Goal: Task Accomplishment & Management: Use online tool/utility

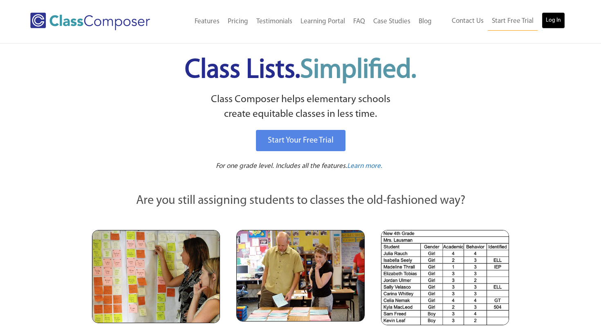
click at [558, 15] on link "Log In" at bounding box center [553, 20] width 23 height 16
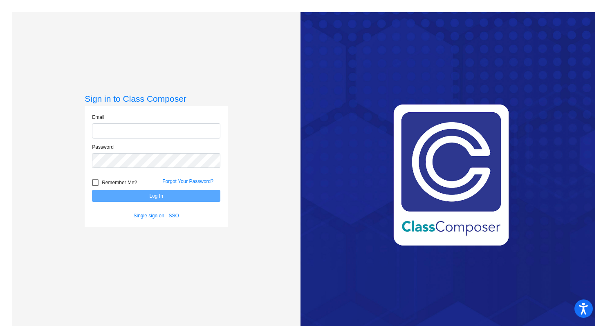
type input "[EMAIL_ADDRESS][DOMAIN_NAME]"
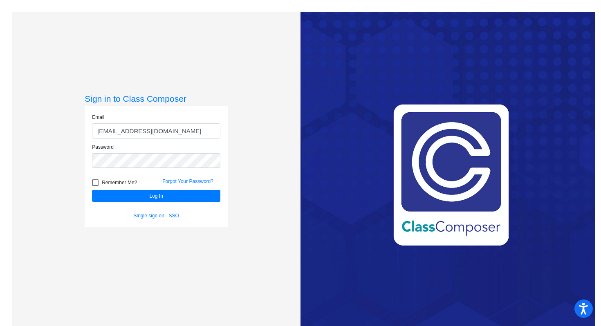
click at [143, 203] on form "Email [EMAIL_ADDRESS][DOMAIN_NAME] Password Remember Me? Forgot Your Password? …" at bounding box center [156, 167] width 128 height 106
click at [160, 191] on button "Log In" at bounding box center [156, 196] width 128 height 12
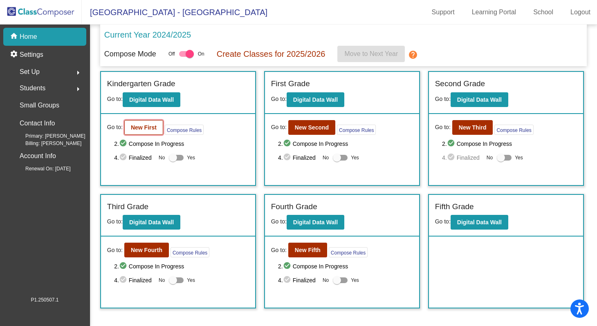
click at [152, 127] on b "New First" at bounding box center [144, 127] width 26 height 7
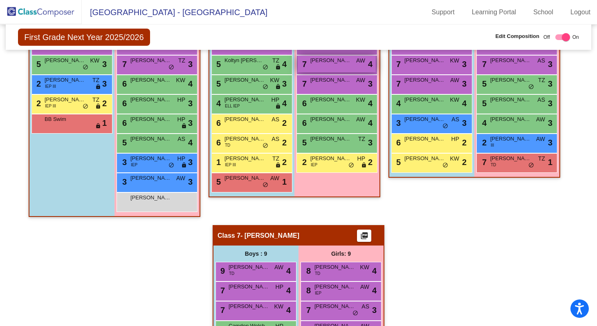
scroll to position [638, 0]
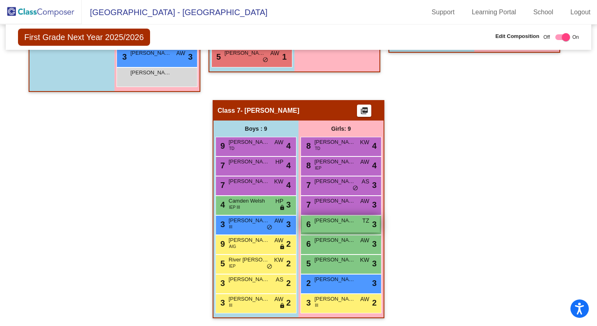
click at [330, 227] on div "6 [PERSON_NAME] TZ lock do_not_disturb_alt 3" at bounding box center [341, 224] width 78 height 17
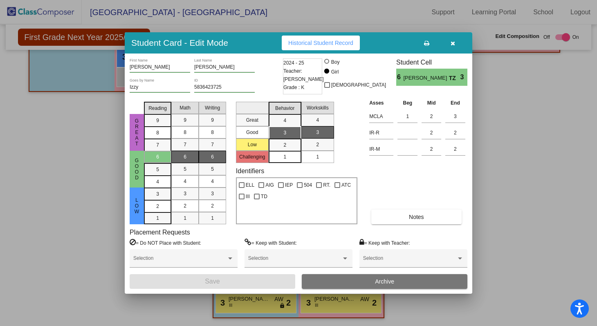
click at [452, 44] on icon "button" at bounding box center [452, 43] width 4 height 6
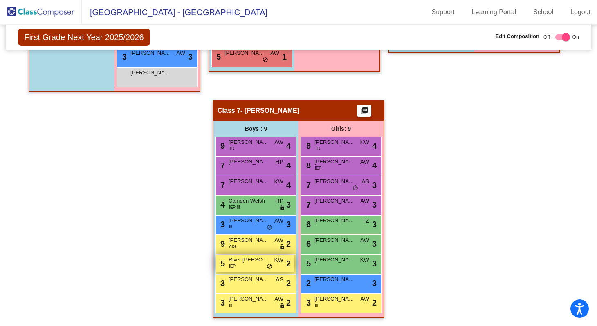
click at [248, 264] on div "5 River [PERSON_NAME] IEP KW lock do_not_disturb_alt 2" at bounding box center [255, 263] width 78 height 17
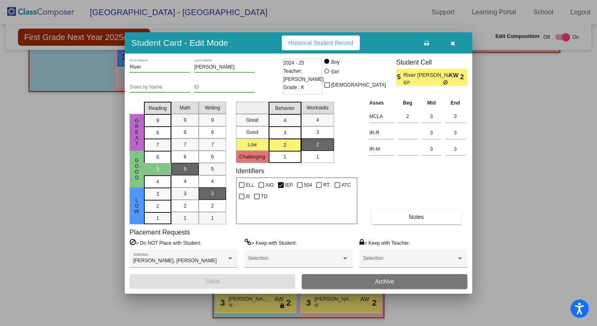
click at [455, 44] on button "button" at bounding box center [452, 43] width 26 height 15
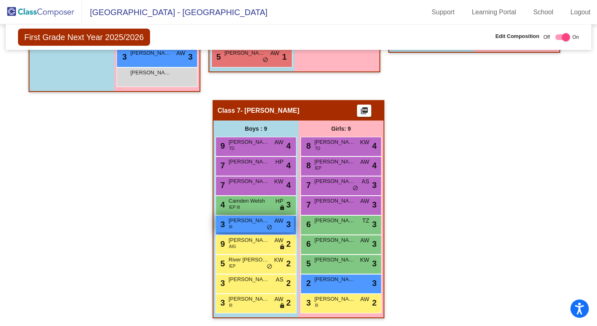
click at [246, 228] on div "3 [PERSON_NAME] III AW lock do_not_disturb_alt 3" at bounding box center [255, 224] width 78 height 17
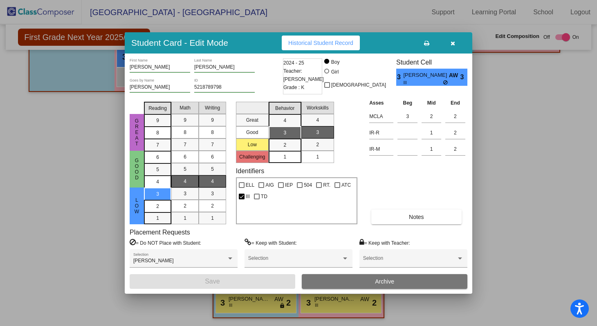
click at [454, 42] on icon "button" at bounding box center [452, 43] width 4 height 6
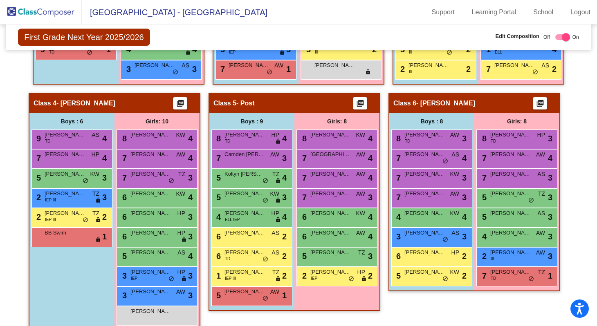
scroll to position [402, 0]
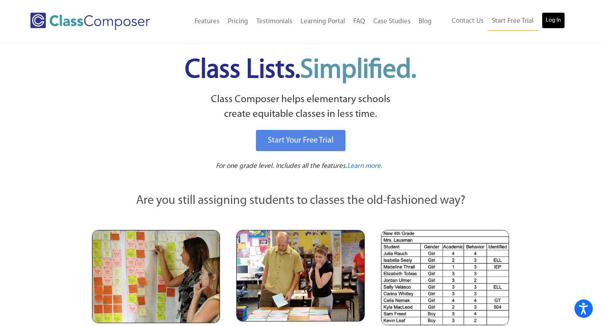
click at [551, 20] on link "Log In" at bounding box center [553, 20] width 23 height 16
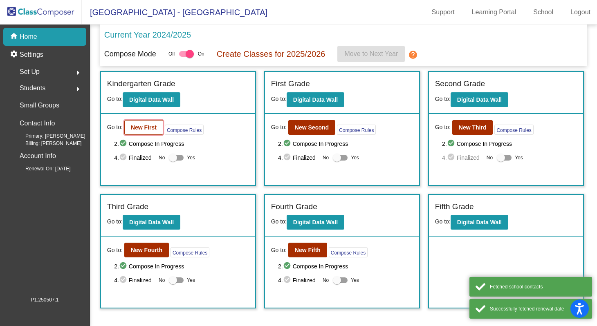
click at [148, 128] on b "New First" at bounding box center [144, 127] width 26 height 7
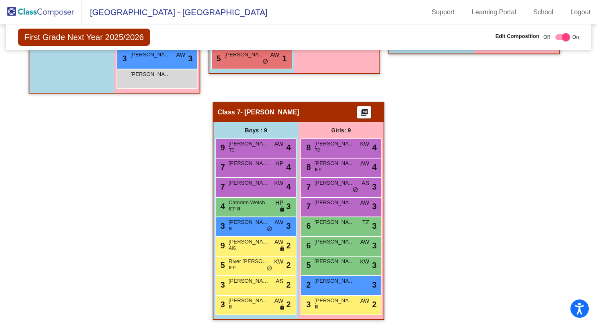
scroll to position [638, 0]
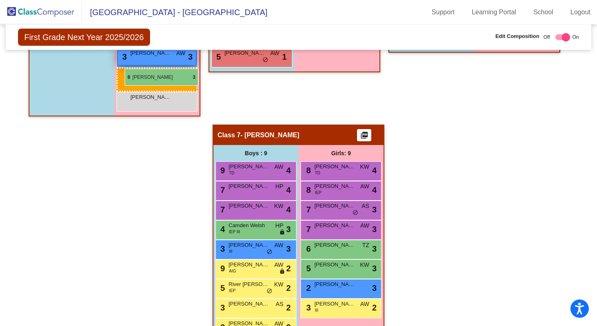
drag, startPoint x: 346, startPoint y: 247, endPoint x: 125, endPoint y: 69, distance: 284.1
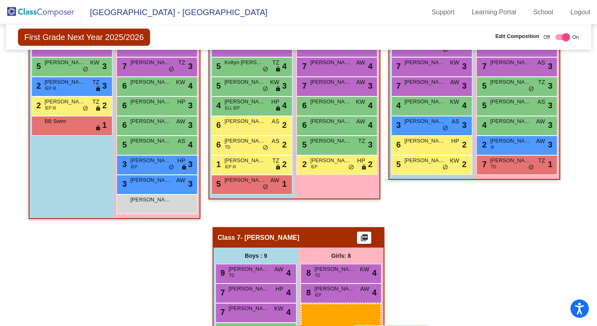
scroll to position [512, 0]
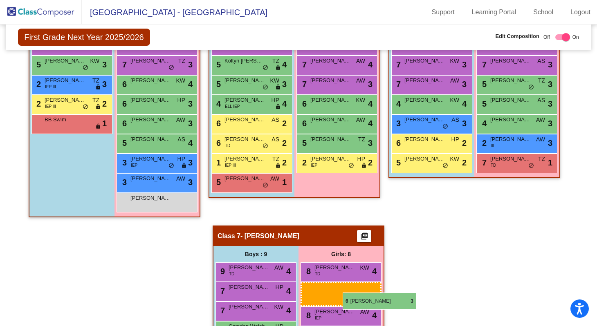
drag, startPoint x: 148, startPoint y: 157, endPoint x: 343, endPoint y: 293, distance: 237.3
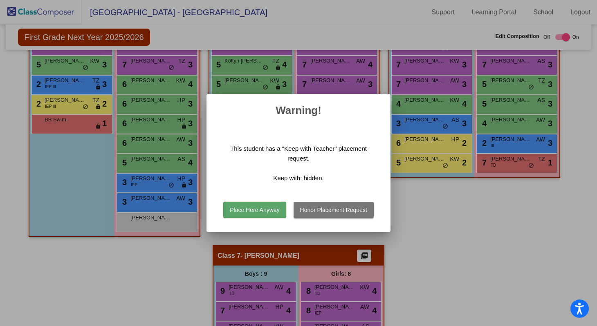
click at [266, 213] on button "Place Here Anyway" at bounding box center [254, 210] width 63 height 16
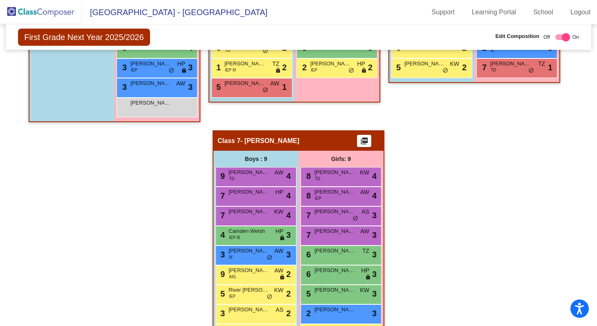
scroll to position [638, 0]
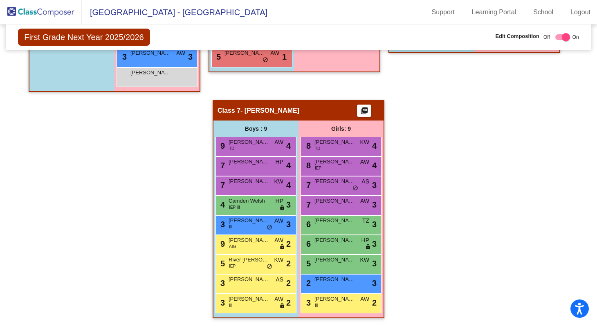
click at [255, 303] on div "3 Drake Volk III AW lock do_not_disturb_alt 2" at bounding box center [255, 302] width 78 height 17
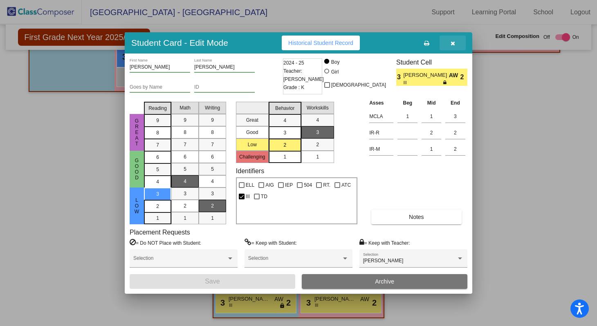
click at [451, 45] on icon "button" at bounding box center [452, 43] width 4 height 6
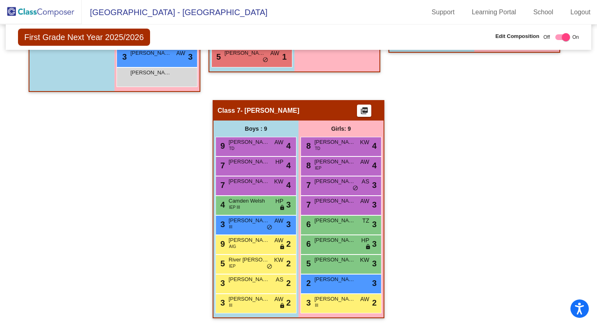
click at [258, 286] on div "3 Michael Grant AS lock do_not_disturb_alt 2" at bounding box center [255, 283] width 78 height 17
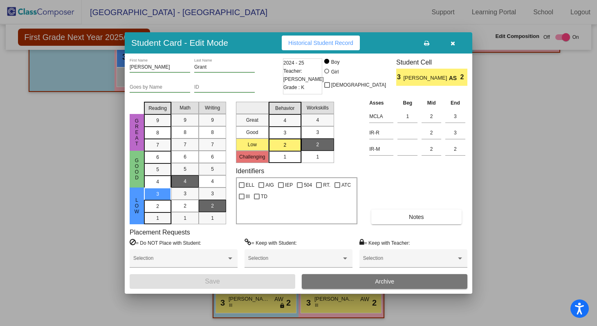
click at [455, 43] on button "button" at bounding box center [452, 43] width 26 height 15
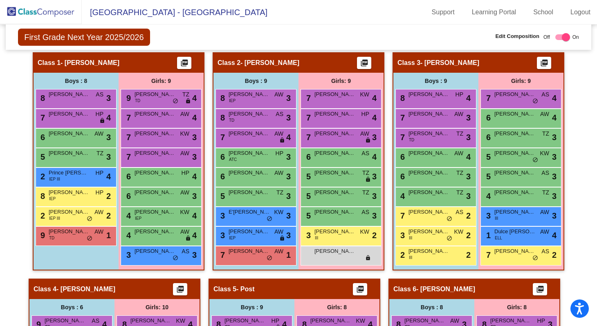
scroll to position [0, 0]
